Goal: Check status

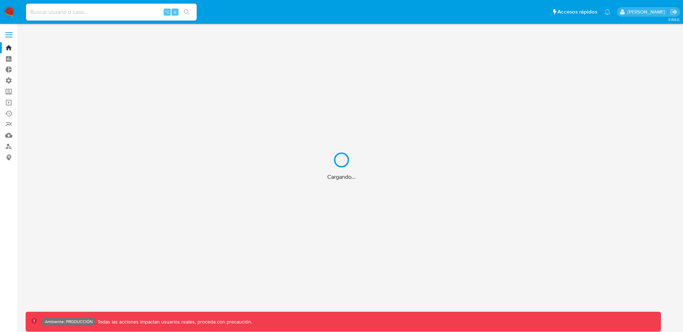
click at [117, 10] on div "Cargando..." at bounding box center [341, 166] width 683 height 332
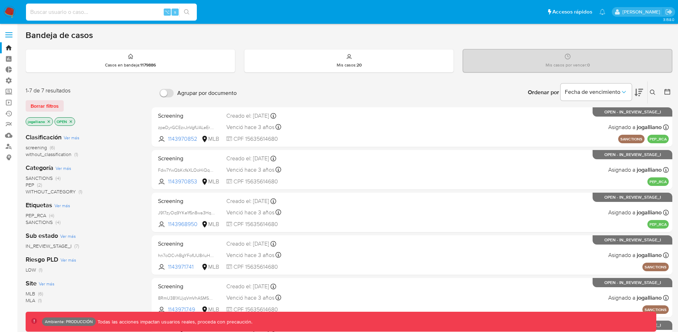
click at [114, 12] on input at bounding box center [111, 11] width 171 height 9
paste input "CVat34erTJwvepqgUIKuhBG4"
type input "CVat34erTJwvepqgUIKuhBG4"
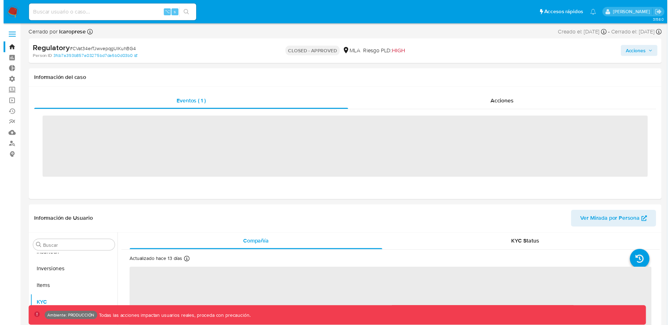
scroll to position [335, 0]
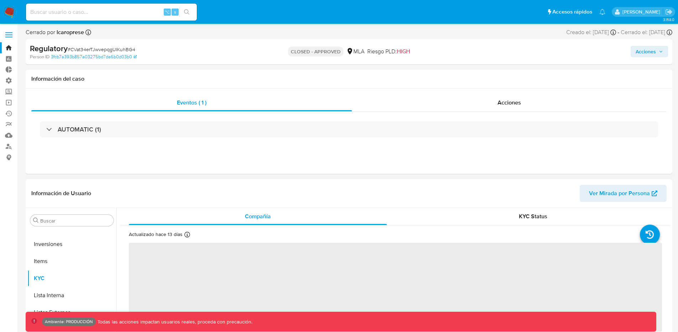
select select "10"
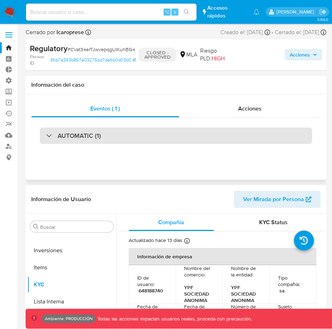
click at [56, 140] on div "AUTOMATIC (1)" at bounding box center [176, 136] width 273 height 16
click at [70, 138] on h3 "AUTOMATIC (1)" at bounding box center [79, 136] width 43 height 8
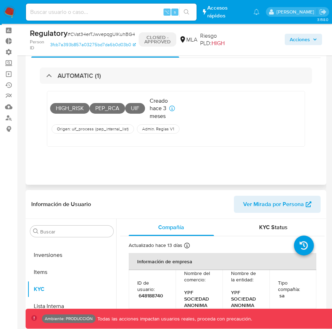
scroll to position [29, 0]
click at [99, 127] on span "( pep_internal_list )" at bounding box center [112, 129] width 35 height 6
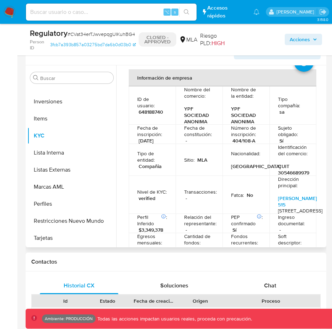
scroll to position [61, 0]
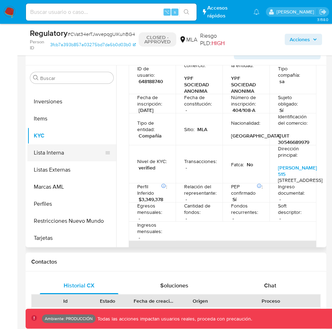
click at [53, 152] on button "Lista Interna" at bounding box center [68, 152] width 83 height 17
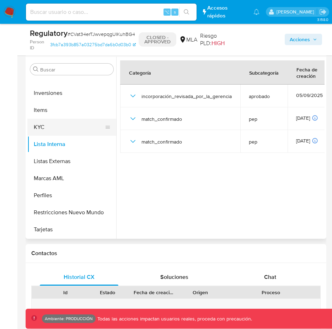
click at [52, 126] on button "KYC" at bounding box center [68, 127] width 83 height 17
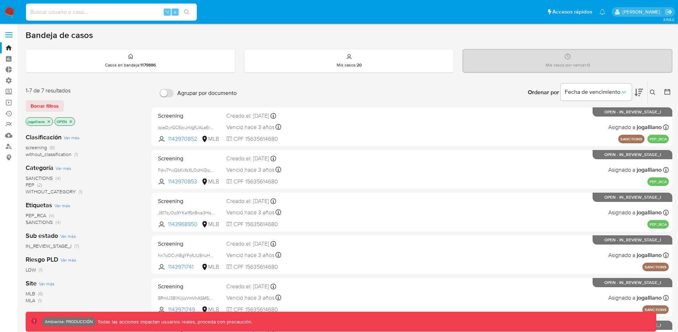
click at [80, 12] on input at bounding box center [111, 11] width 171 height 9
paste input "bx5DuPcyUcmJzRld95I5SJQz"
type input "bx5DuPcyUcmJzRld95I5SJQz"
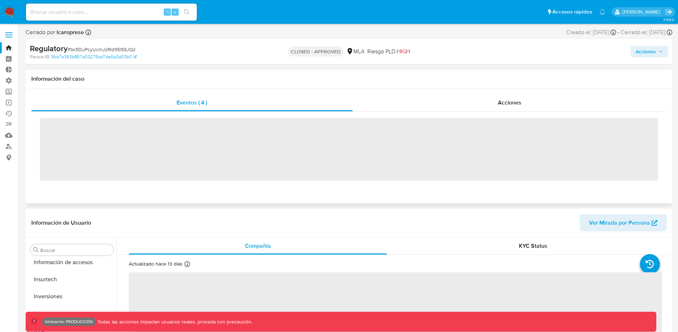
scroll to position [335, 0]
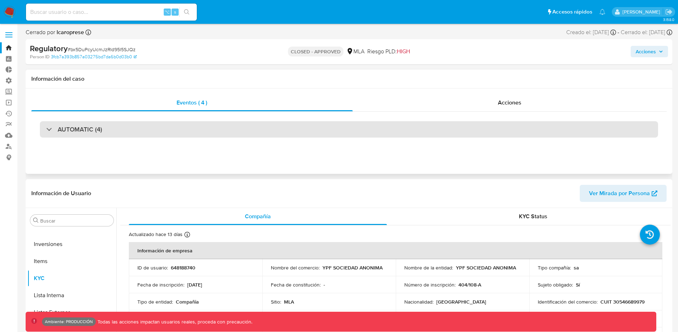
select select "10"
click at [81, 129] on h3 "AUTOMATIC (4)" at bounding box center [80, 130] width 44 height 8
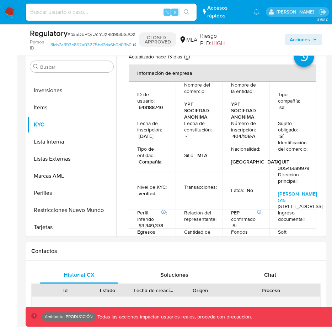
scroll to position [365, 0]
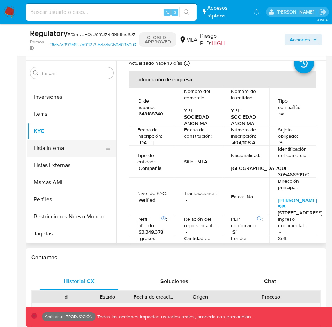
click at [63, 147] on button "Lista Interna" at bounding box center [68, 147] width 83 height 17
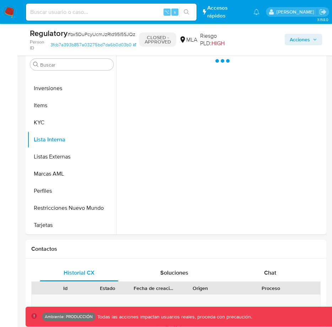
scroll to position [0, 0]
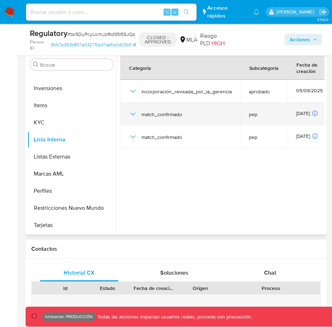
click at [133, 112] on icon "button" at bounding box center [133, 114] width 9 height 9
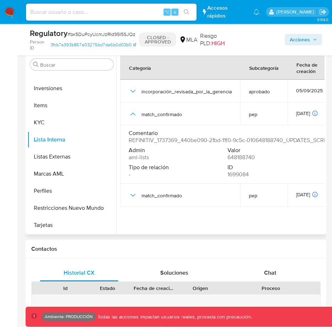
click at [243, 157] on span "648188740" at bounding box center [241, 157] width 27 height 7
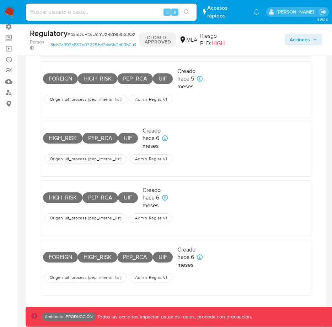
scroll to position [53, 0]
